Goal: Task Accomplishment & Management: Manage account settings

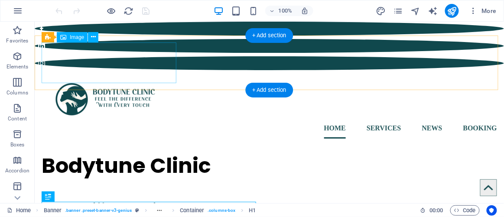
click at [100, 77] on figure at bounding box center [268, 97] width 455 height 41
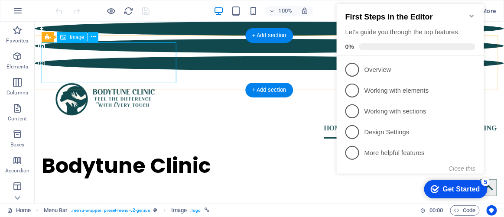
click at [146, 77] on figure at bounding box center [268, 97] width 455 height 41
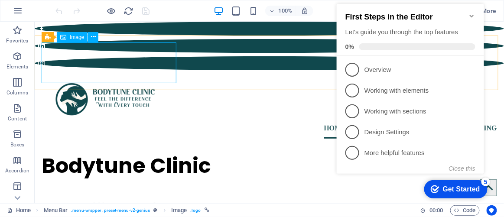
click at [71, 35] on span "Image" at bounding box center [77, 37] width 14 height 5
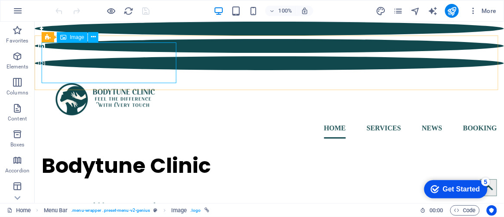
click at [66, 38] on icon at bounding box center [63, 37] width 6 height 10
click at [91, 39] on icon at bounding box center [93, 36] width 5 height 9
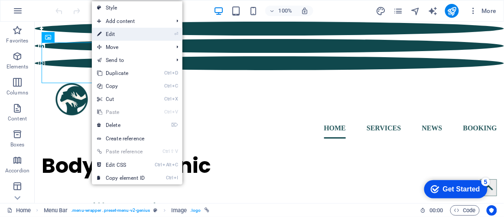
click at [127, 36] on link "⏎ Edit" at bounding box center [121, 34] width 58 height 13
select select "px"
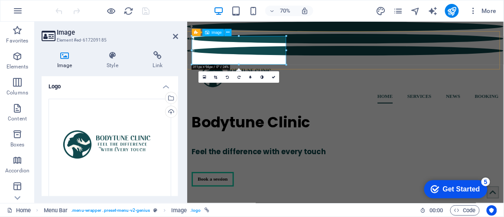
click at [224, 77] on figure at bounding box center [413, 97] width 438 height 41
click at [203, 77] on icon at bounding box center [204, 77] width 3 height 4
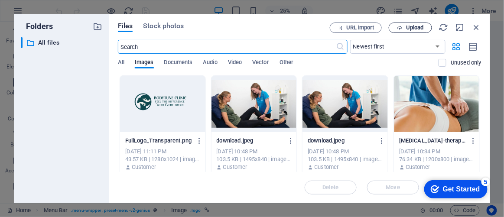
click at [412, 26] on span "Upload" at bounding box center [415, 27] width 18 height 5
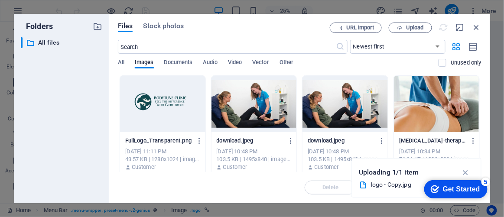
type input "310"
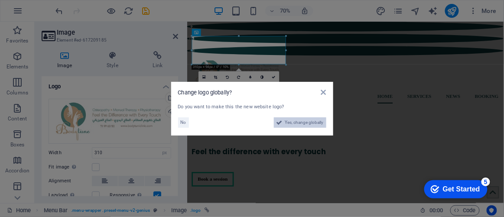
click at [287, 122] on span "Yes, change globally" at bounding box center [304, 122] width 39 height 10
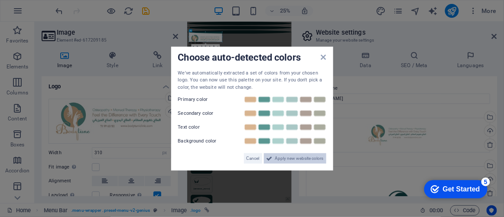
click at [302, 158] on span "Apply new website colors" at bounding box center [299, 158] width 48 height 10
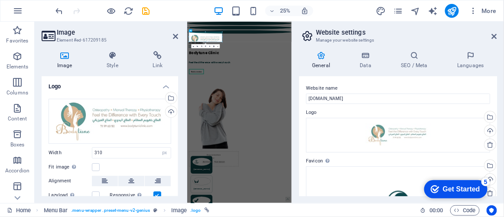
click at [452, 190] on div "Get Started" at bounding box center [460, 189] width 37 height 8
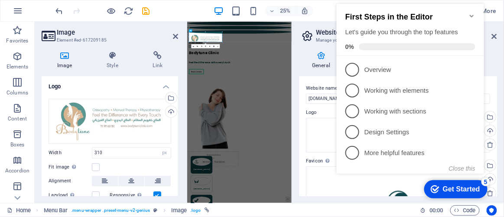
click at [496, 51] on div "General Data SEO / Meta Languages Website name [DOMAIN_NAME] Logo Drag files he…" at bounding box center [398, 123] width 212 height 159
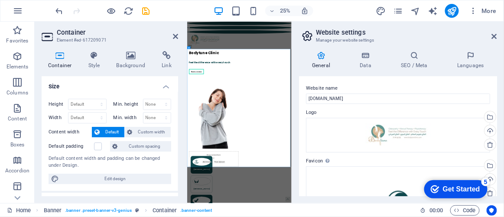
click at [395, 37] on h3 "Manage your website settings" at bounding box center [398, 40] width 164 height 8
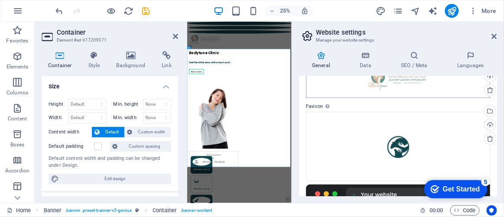
scroll to position [78, 0]
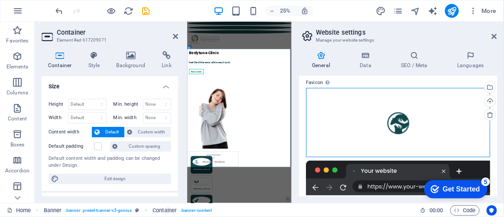
click at [398, 118] on div "Drag files here, click to choose files or select files from Files or our free s…" at bounding box center [398, 122] width 184 height 69
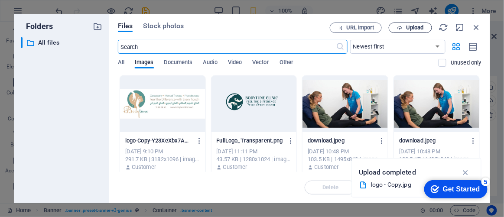
click at [402, 27] on icon "button" at bounding box center [400, 28] width 6 height 6
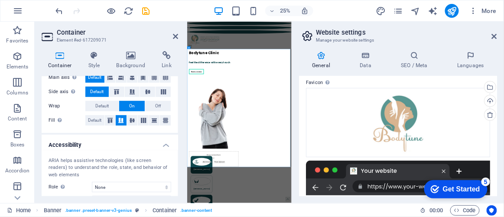
scroll to position [0, 0]
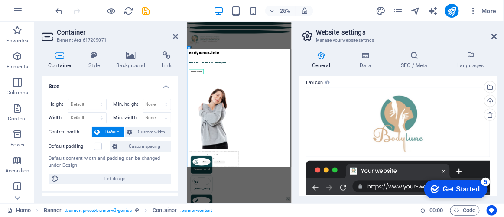
click at [165, 85] on h4 "Size" at bounding box center [110, 84] width 136 height 16
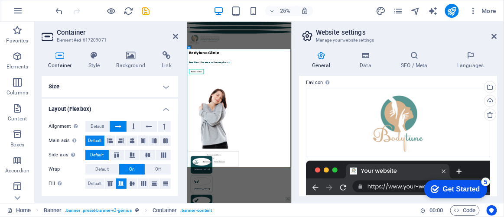
click at [162, 105] on h4 "Layout (Flexbox)" at bounding box center [110, 107] width 136 height 16
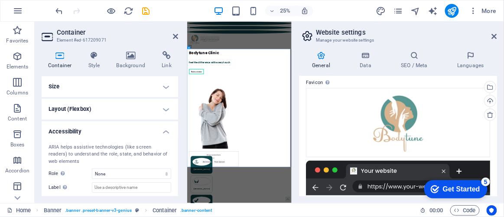
click at [164, 126] on h4 "Accessibility" at bounding box center [110, 129] width 136 height 16
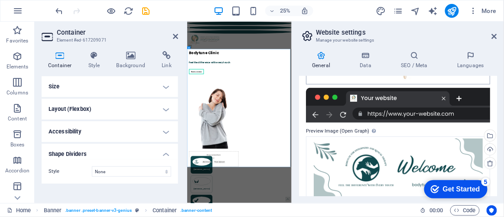
scroll to position [166, 0]
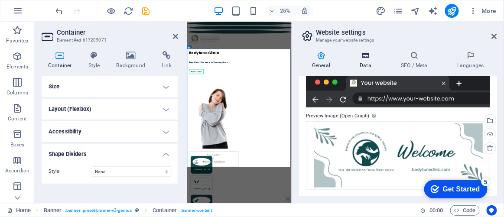
click at [367, 61] on h4 "Data" at bounding box center [366, 60] width 41 height 18
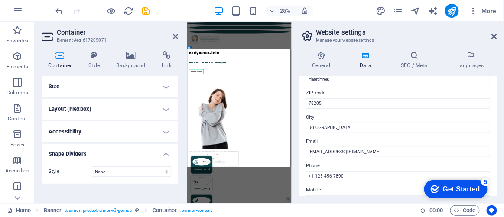
scroll to position [118, 0]
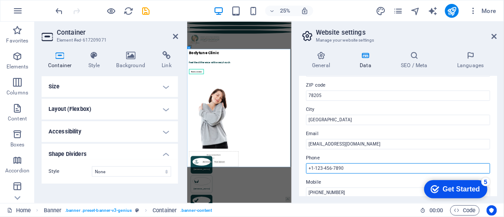
drag, startPoint x: 354, startPoint y: 169, endPoint x: 324, endPoint y: 167, distance: 30.4
click at [324, 167] on input "+1-123-456-7890" at bounding box center [398, 168] width 184 height 10
click at [343, 166] on input "+1-123-456-7890" at bounding box center [398, 168] width 184 height 10
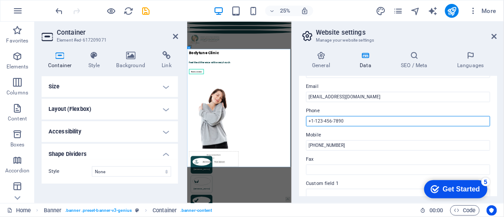
scroll to position [157, 0]
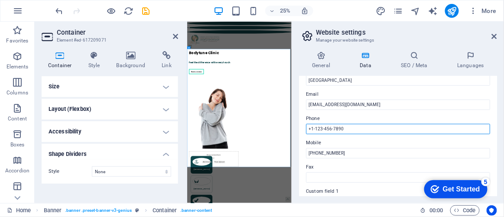
drag, startPoint x: 348, startPoint y: 129, endPoint x: 308, endPoint y: 129, distance: 39.4
click at [308, 129] on input "+1-123-456-7890" at bounding box center [398, 129] width 184 height 10
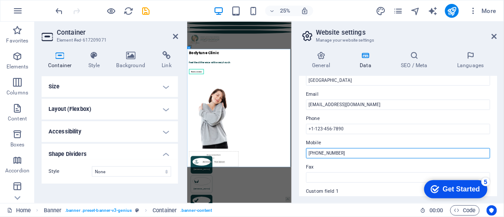
drag, startPoint x: 345, startPoint y: 155, endPoint x: 308, endPoint y: 154, distance: 36.8
click at [307, 155] on input "[PHONE_NUMBER]" at bounding box center [398, 153] width 184 height 10
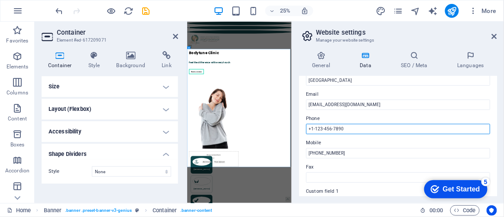
drag, startPoint x: 347, startPoint y: 129, endPoint x: 305, endPoint y: 126, distance: 42.1
click at [305, 126] on div "Contact data for this website. This can be used everywhere on the website and w…" at bounding box center [398, 136] width 198 height 120
paste input "961-71 99 60 5"
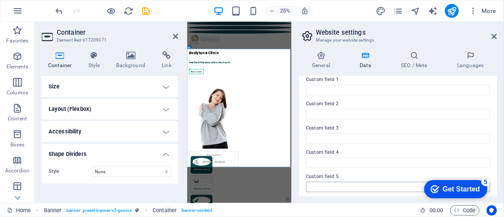
scroll to position [296, 0]
type input "[PHONE_NUMBER]"
click at [414, 61] on h4 "SEO / Meta" at bounding box center [415, 60] width 56 height 18
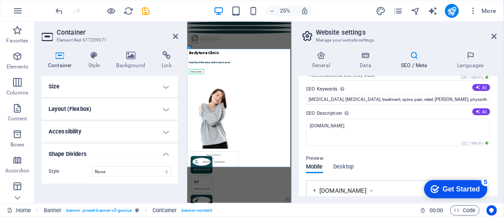
scroll to position [78, 0]
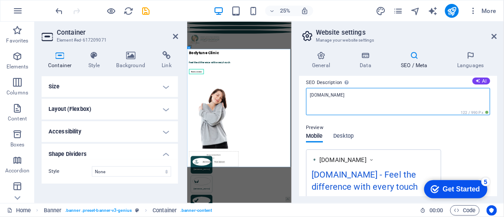
click at [371, 99] on textarea "[DOMAIN_NAME]" at bounding box center [398, 101] width 184 height 27
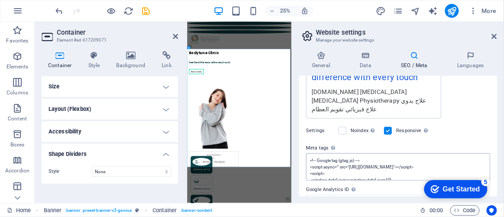
scroll to position [236, 0]
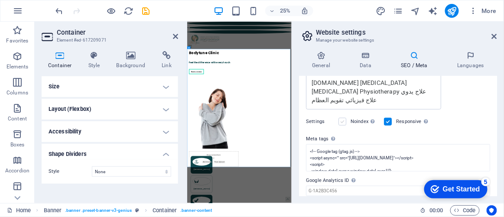
type textarea "[DOMAIN_NAME] [MEDICAL_DATA] [MEDICAL_DATA] Physiotherapy علاج يدوي علاج فيزيائ…"
click at [345, 121] on label at bounding box center [342, 122] width 8 height 8
click at [0, 0] on input "Noindex Instruct search engines to exclude this website from search results." at bounding box center [0, 0] width 0 height 0
click at [341, 119] on label at bounding box center [342, 122] width 8 height 8
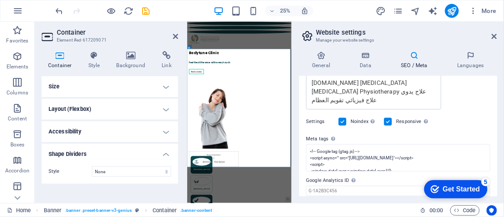
click at [0, 0] on input "Noindex Instruct search engines to exclude this website from search results." at bounding box center [0, 0] width 0 height 0
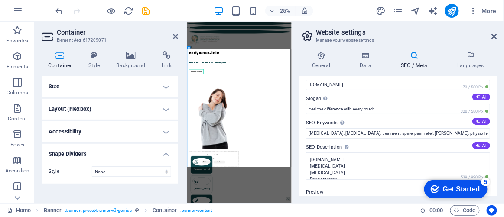
scroll to position [0, 0]
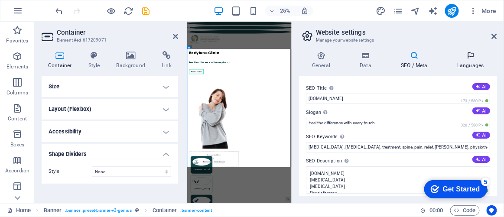
click at [470, 54] on icon at bounding box center [470, 55] width 53 height 9
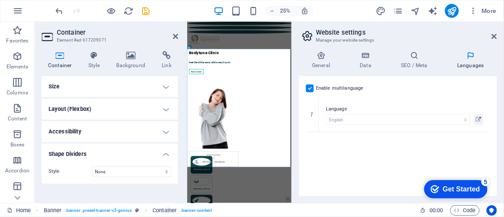
click at [495, 32] on h2 "Website settings" at bounding box center [406, 33] width 181 height 8
click at [494, 33] on icon at bounding box center [493, 36] width 5 height 7
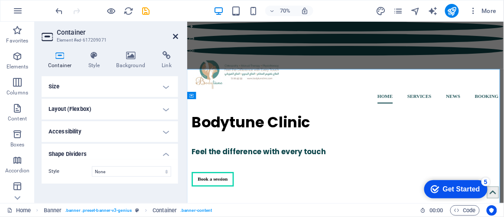
drag, startPoint x: 174, startPoint y: 34, endPoint x: 209, endPoint y: 66, distance: 48.1
click at [174, 34] on icon at bounding box center [175, 36] width 5 height 7
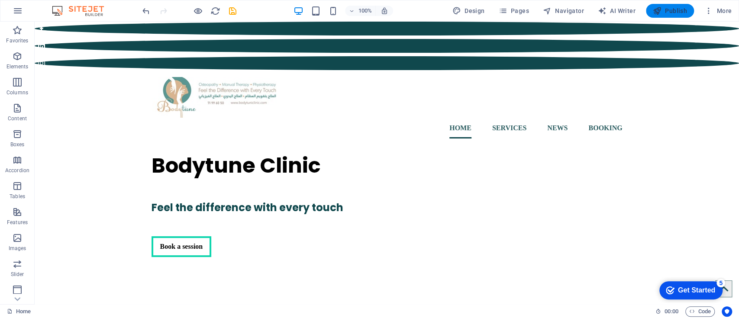
click at [503, 6] on span "Publish" at bounding box center [670, 10] width 34 height 9
